Goal: Information Seeking & Learning: Learn about a topic

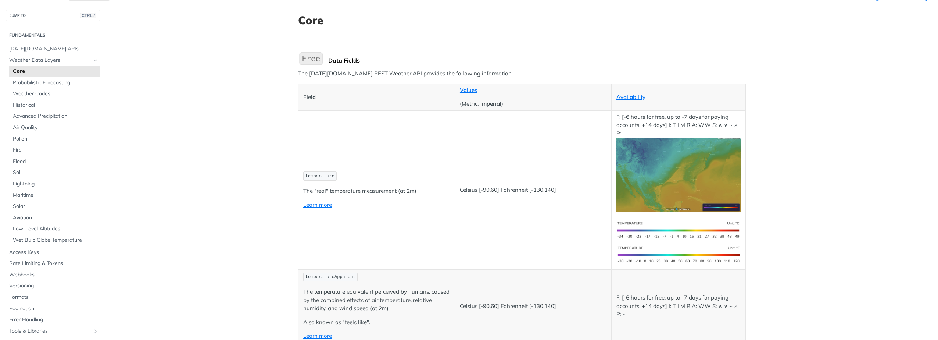
scroll to position [73, 0]
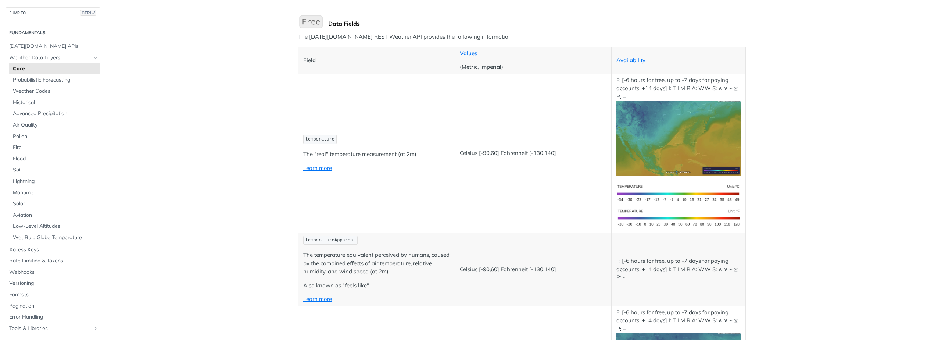
click at [653, 128] on img "Expand image" at bounding box center [678, 138] width 124 height 75
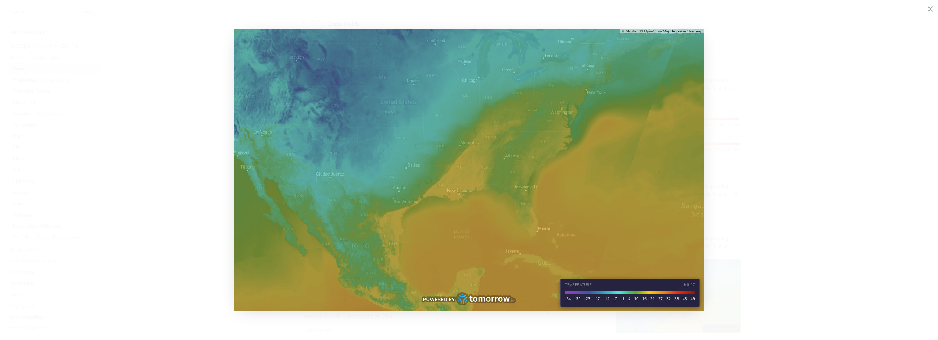
click at [408, 142] on img "Collapse image" at bounding box center [469, 170] width 470 height 282
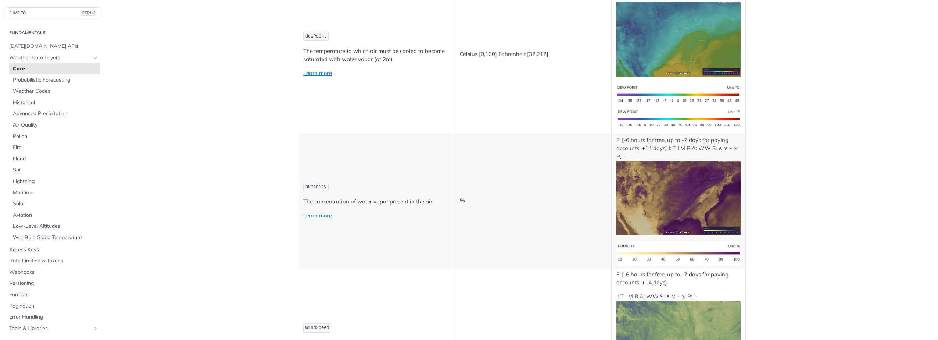
scroll to position [514, 0]
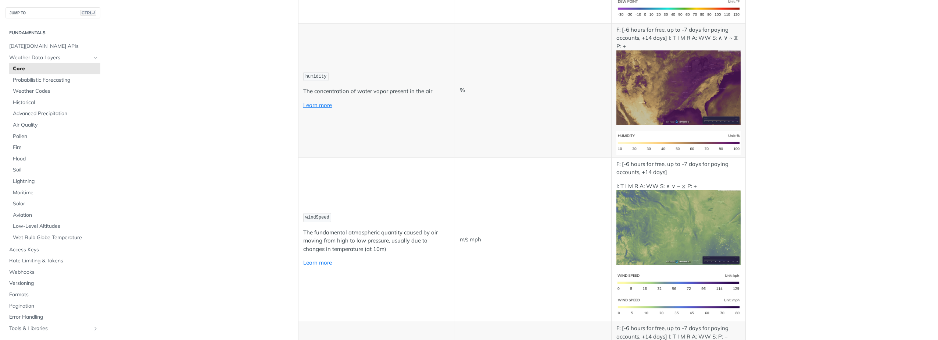
click at [668, 231] on img "Expand image" at bounding box center [678, 227] width 124 height 75
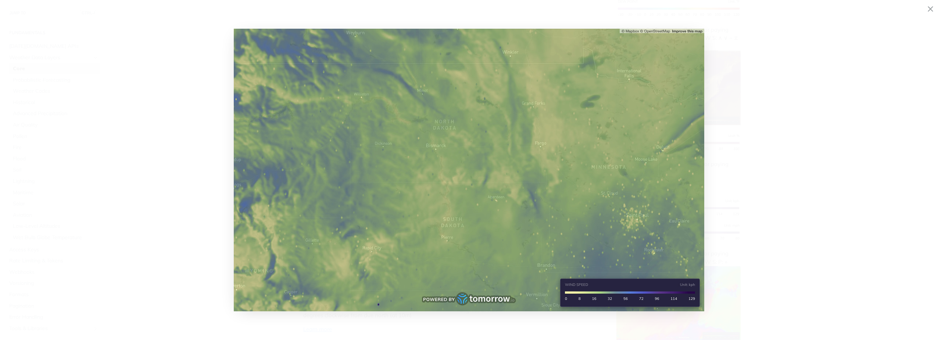
click at [534, 132] on img "Collapse image" at bounding box center [469, 170] width 470 height 282
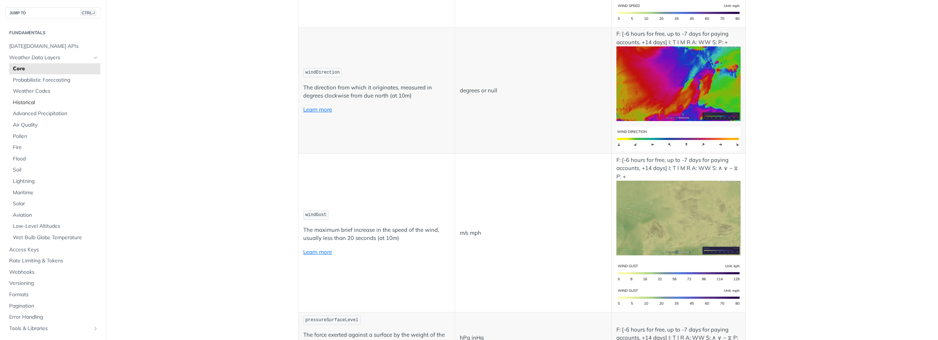
scroll to position [772, 0]
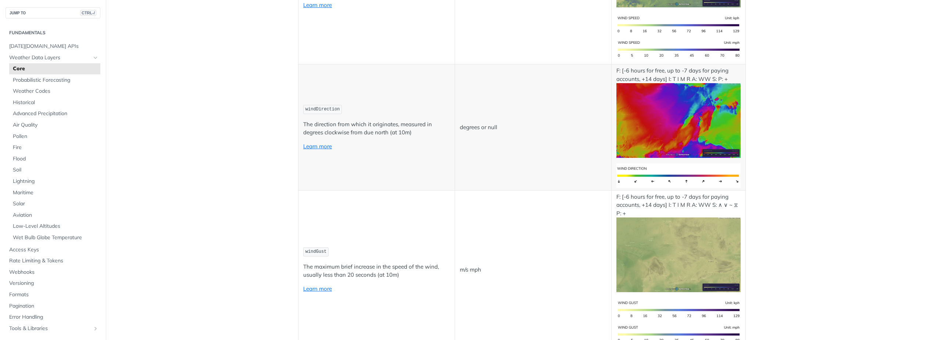
drag, startPoint x: 58, startPoint y: 42, endPoint x: 231, endPoint y: 22, distance: 174.3
click at [33, 14] on button "JUMP TO CTRL-/" at bounding box center [53, 12] width 95 height 11
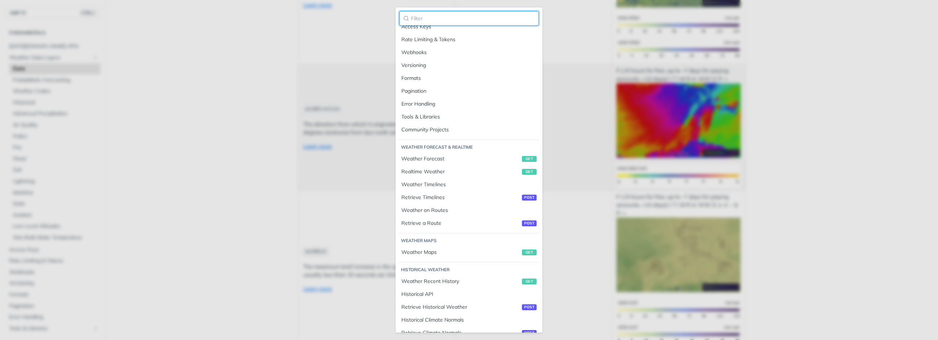
scroll to position [0, 0]
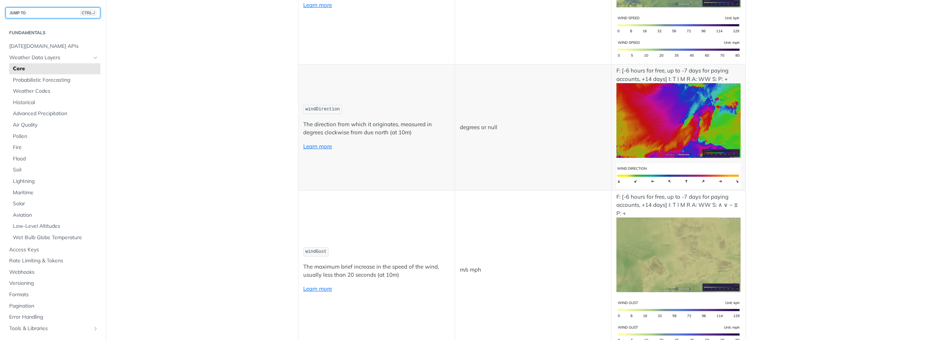
click at [34, 59] on span "Weather Data Layers" at bounding box center [50, 57] width 82 height 7
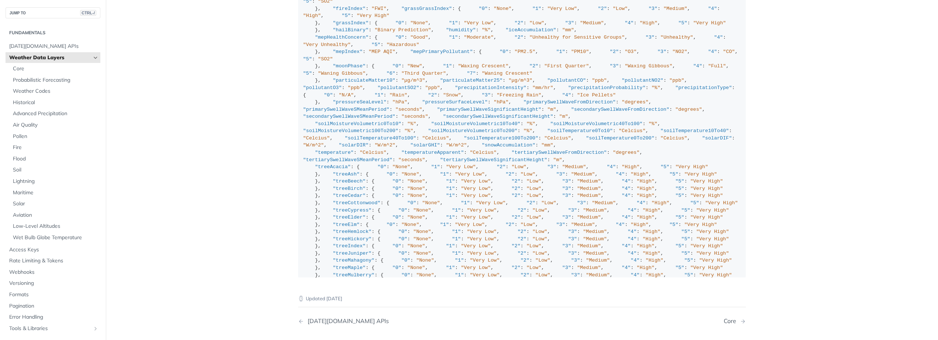
click at [36, 58] on span "Weather Data Layers" at bounding box center [50, 57] width 82 height 7
click at [32, 79] on span "Probabilistic Forecasting" at bounding box center [56, 79] width 86 height 7
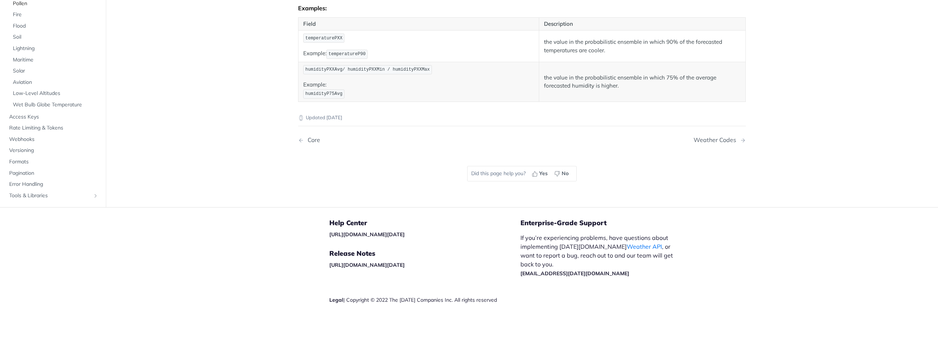
scroll to position [450, 0]
drag, startPoint x: 198, startPoint y: 66, endPoint x: 255, endPoint y: 22, distance: 71.5
